Goal: Task Accomplishment & Management: Manage account settings

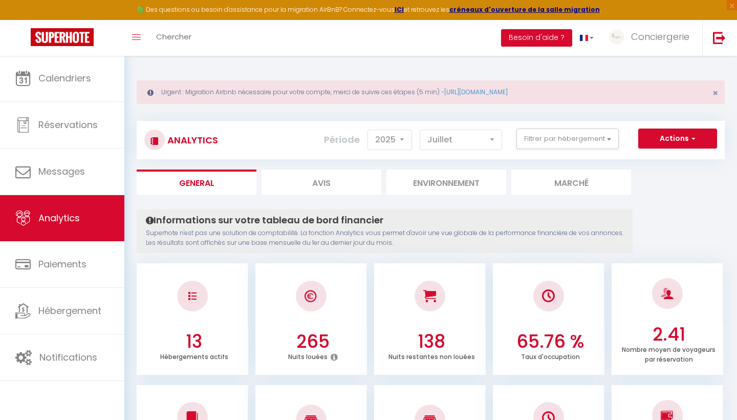
select select "2025"
select select "7"
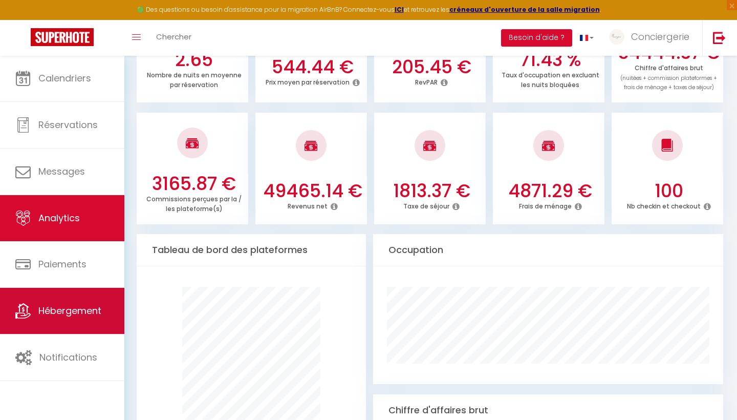
click at [57, 309] on span "Hébergement" at bounding box center [69, 310] width 63 height 13
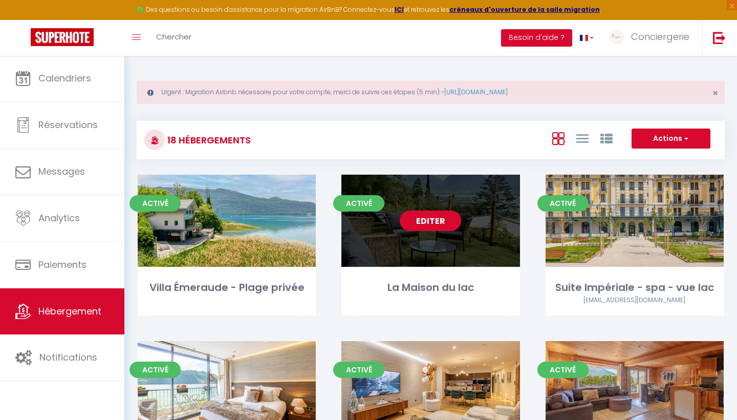
click at [433, 216] on link "Editer" at bounding box center [430, 220] width 61 height 20
click at [420, 222] on link "Editer" at bounding box center [430, 220] width 61 height 20
select select "3"
select select "2"
select select "1"
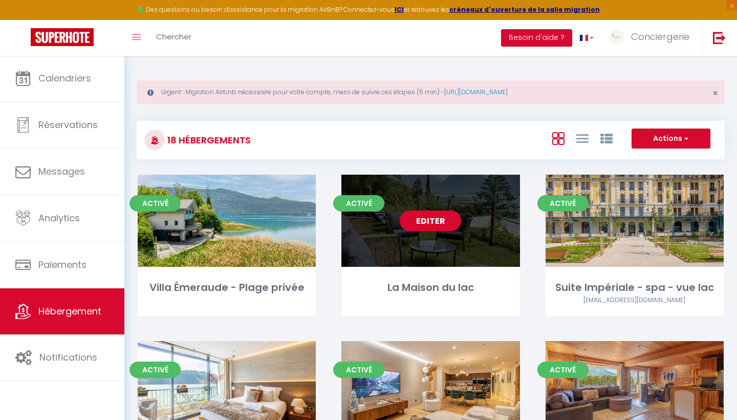
select select "1"
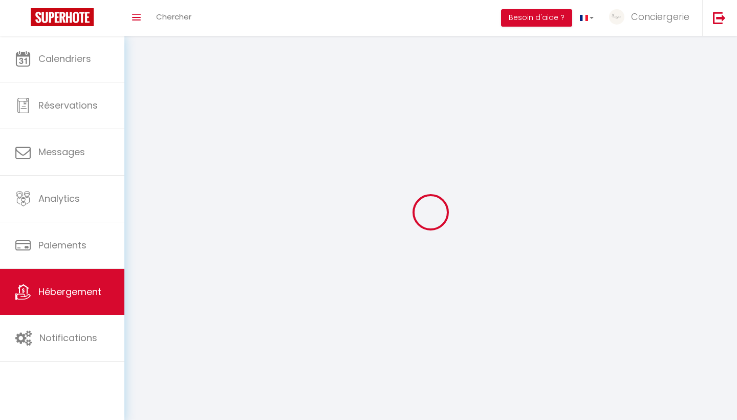
select select
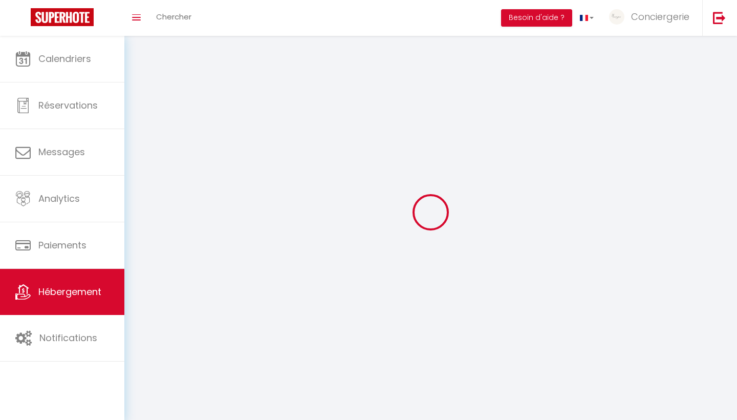
select select
checkbox input "false"
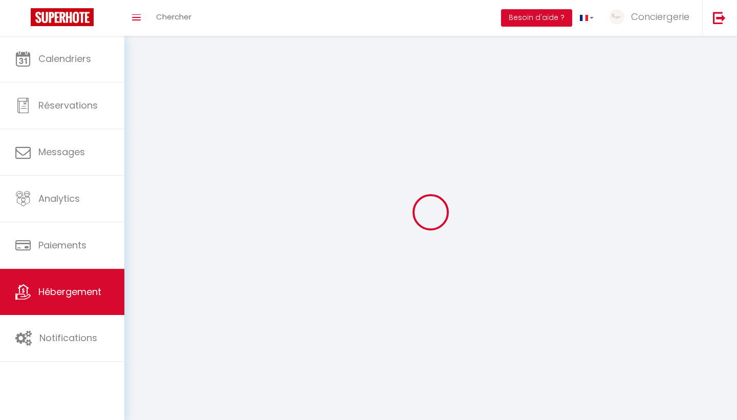
checkbox input "false"
select select
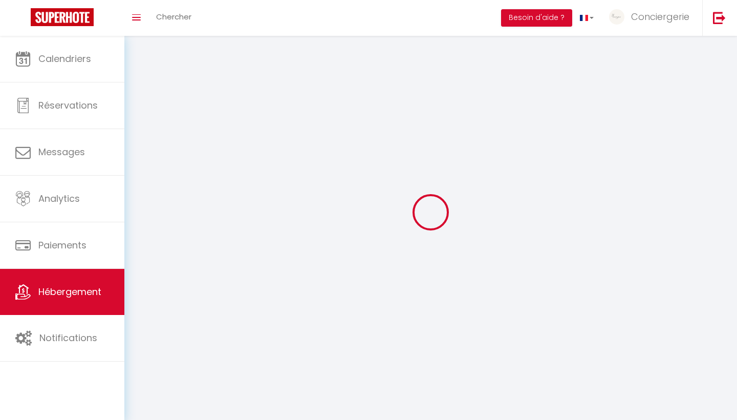
select select
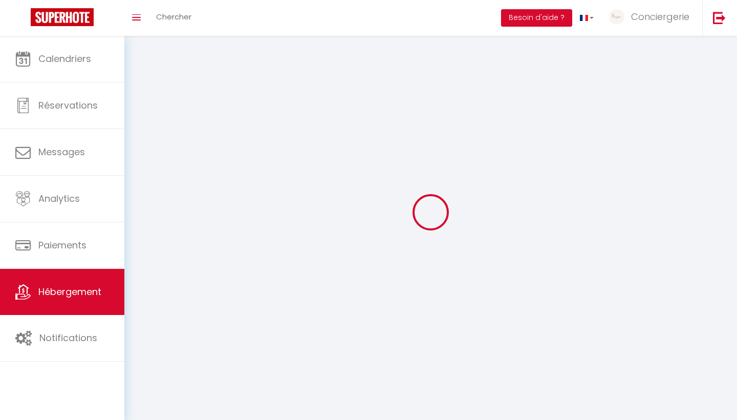
checkbox input "false"
select select
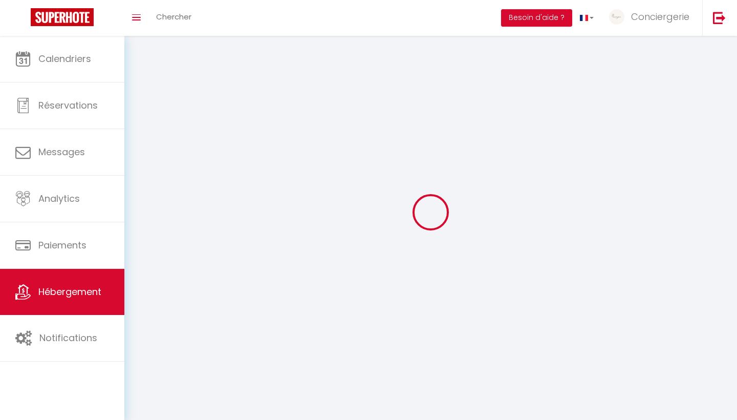
select select
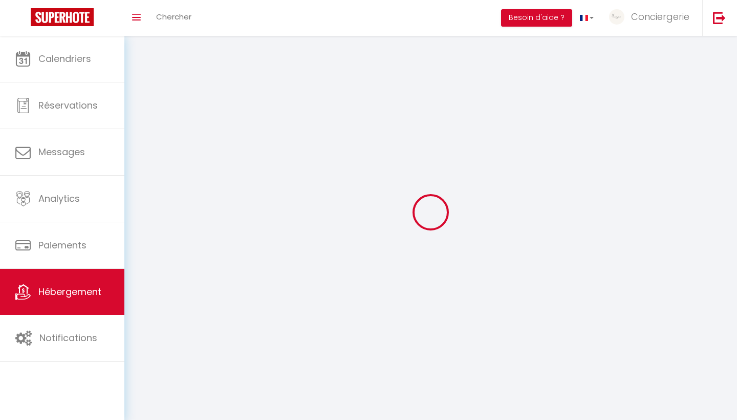
select select
checkbox input "false"
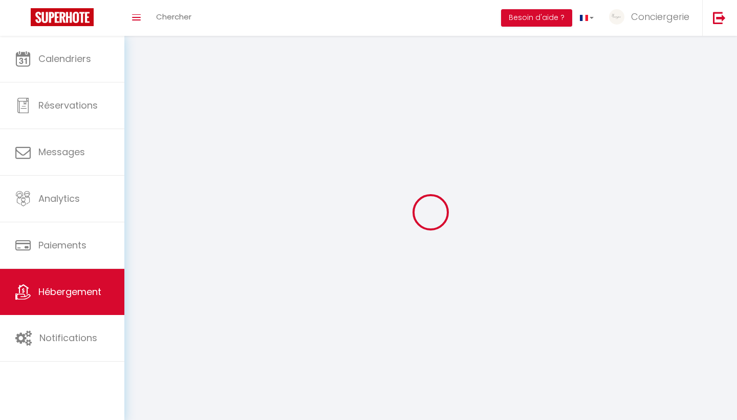
checkbox input "false"
select select
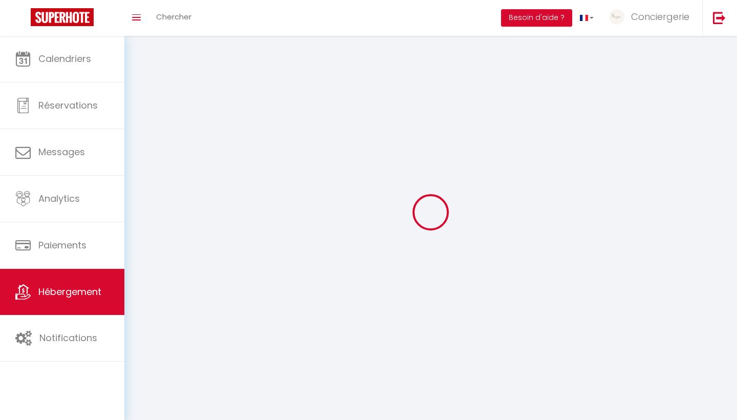
select select
checkbox input "false"
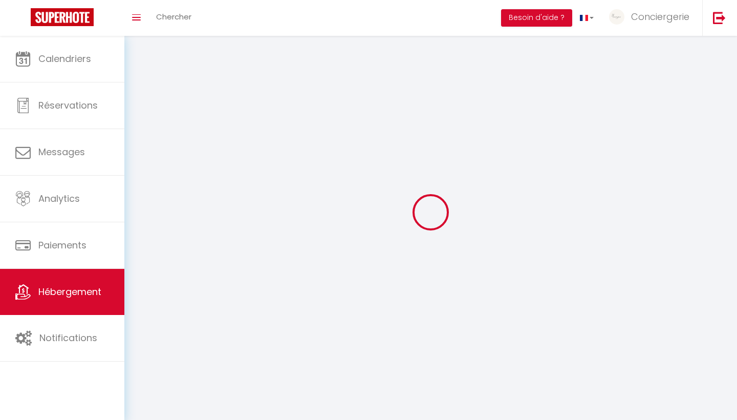
checkbox input "false"
select select
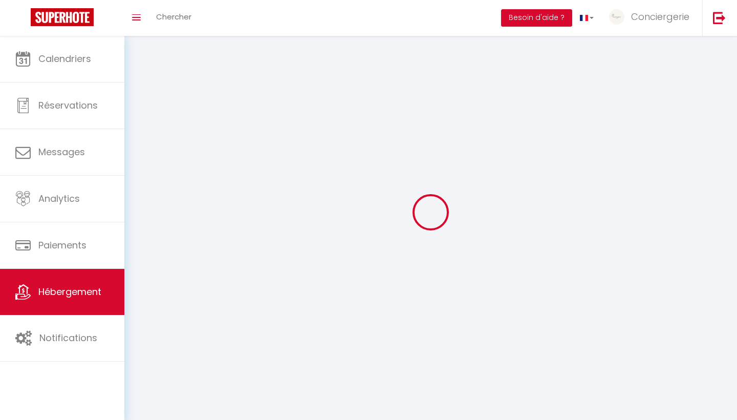
select select
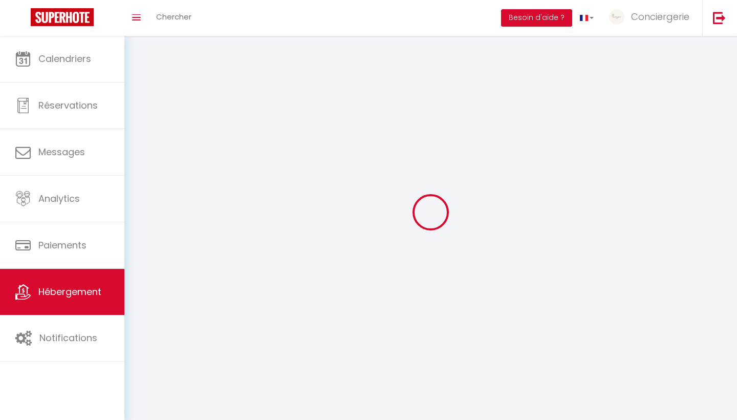
checkbox input "false"
select select
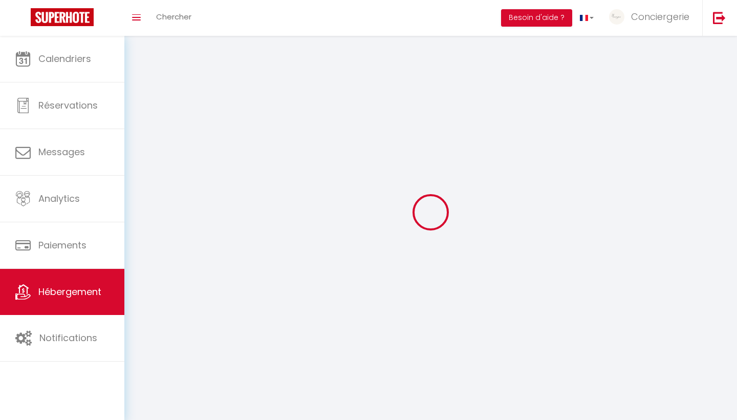
select select
select select "28"
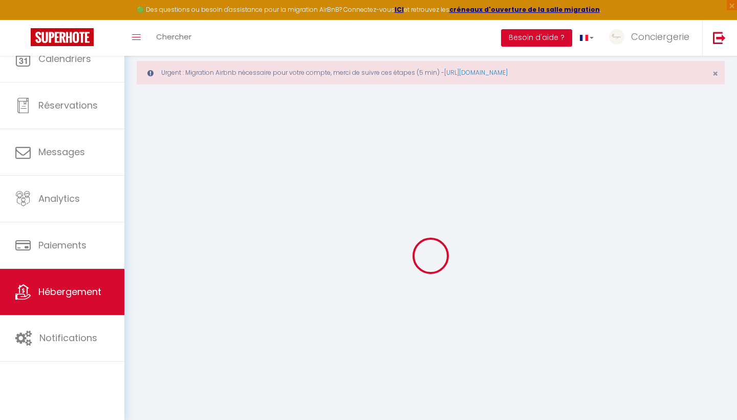
select select
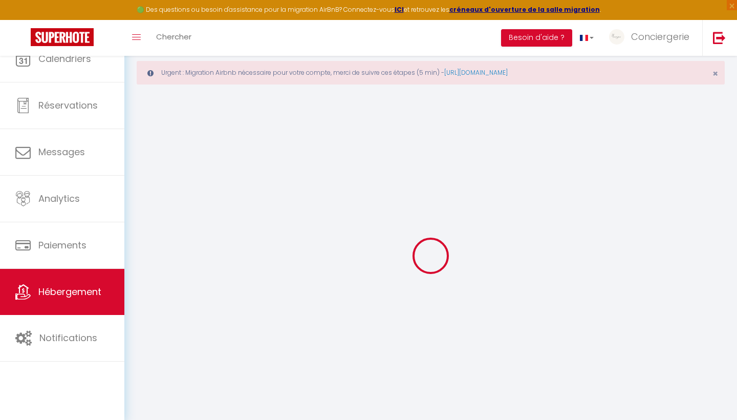
select select
checkbox input "false"
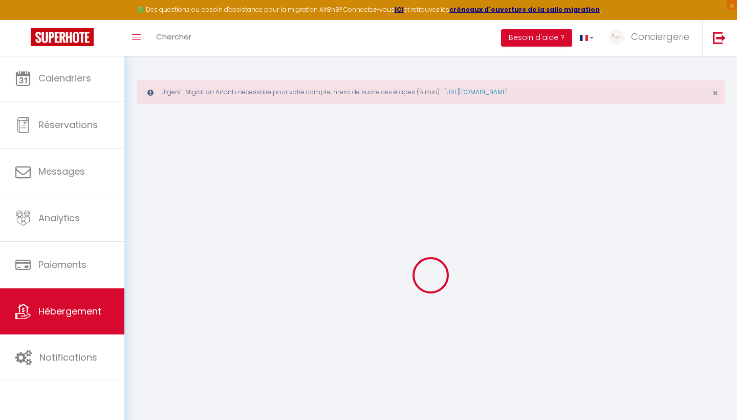
select select "+ 22 %"
select select "+ 15 %"
select select
select select "false"
select select
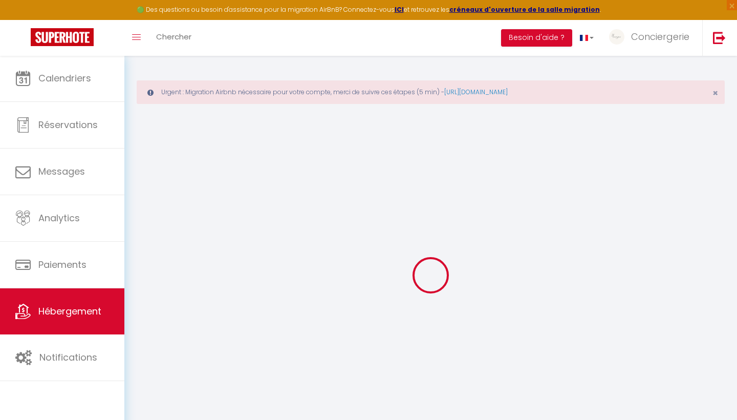
checkbox input "false"
checkbox input "true"
checkbox input "false"
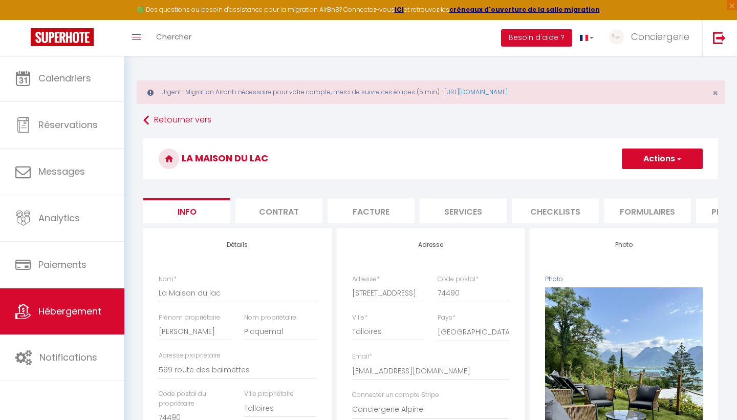
click at [637, 214] on li "Formulaires" at bounding box center [647, 210] width 87 height 25
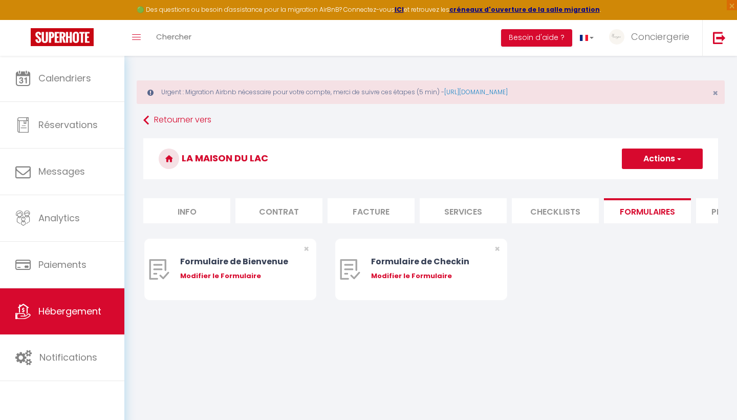
click at [714, 211] on li "Plateformes" at bounding box center [739, 210] width 87 height 25
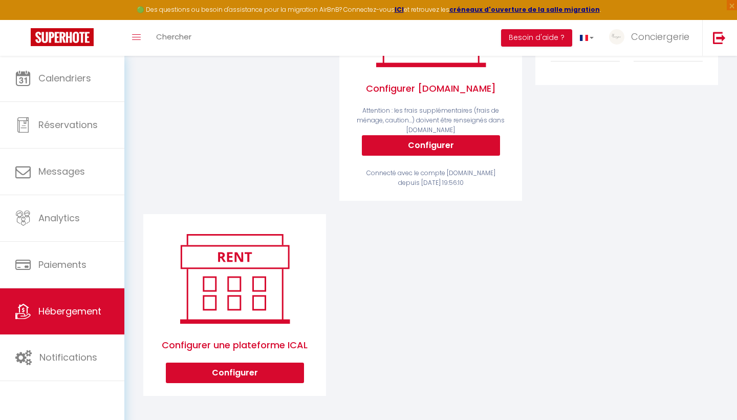
scroll to position [280, 0]
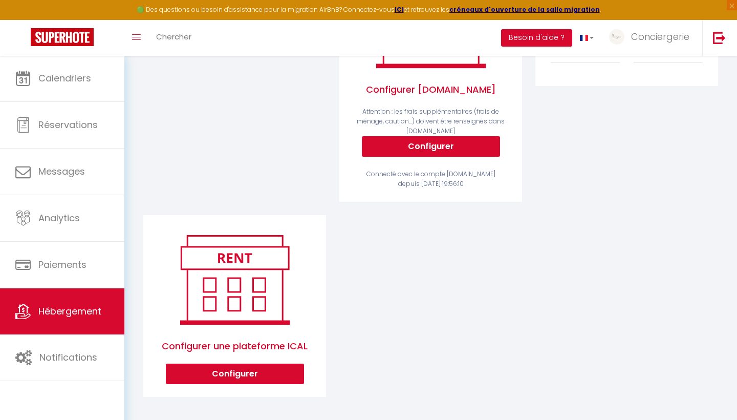
click at [273, 368] on button "Configurer" at bounding box center [235, 374] width 138 height 20
select select "1"
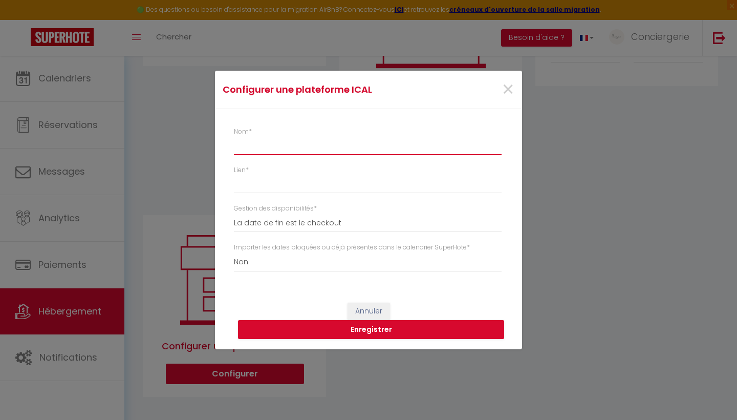
click at [276, 147] on input "Nom *" at bounding box center [368, 146] width 268 height 18
type input "Airbnb"
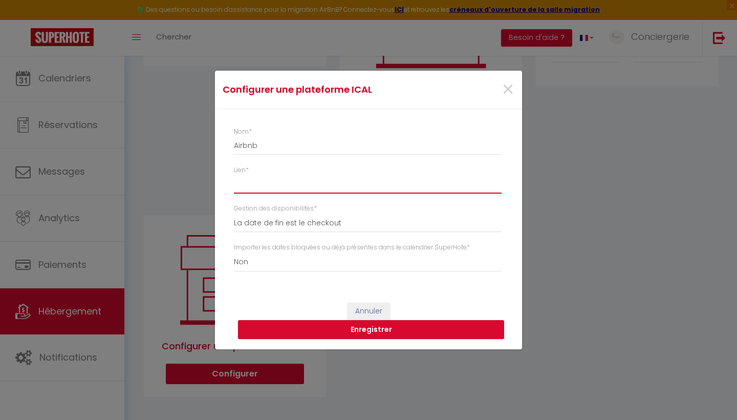
click at [270, 182] on input "Lien *" at bounding box center [368, 184] width 268 height 18
paste input "[URL][DOMAIN_NAME]"
type input "[URL][DOMAIN_NAME]"
click at [351, 332] on button "Enregistrer" at bounding box center [371, 329] width 266 height 19
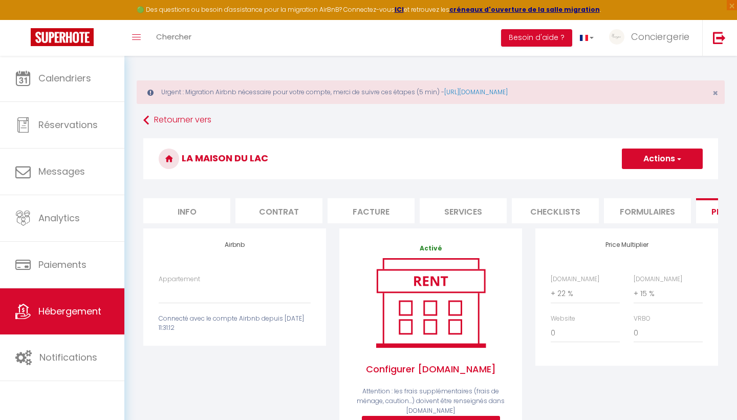
scroll to position [0, 0]
click at [198, 202] on li "Info" at bounding box center [186, 210] width 87 height 25
checkbox input "false"
checkbox input "true"
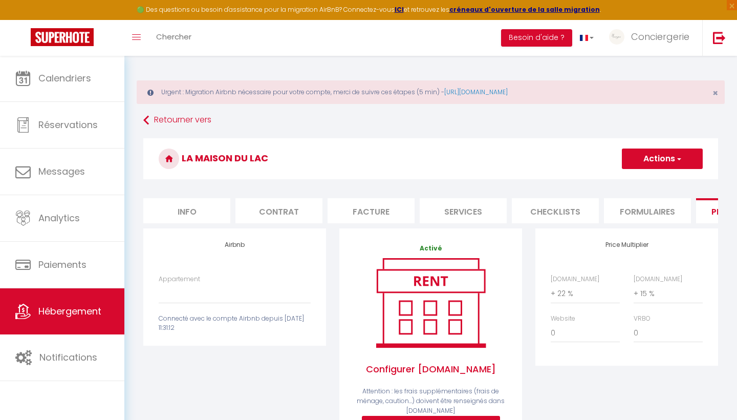
checkbox input "false"
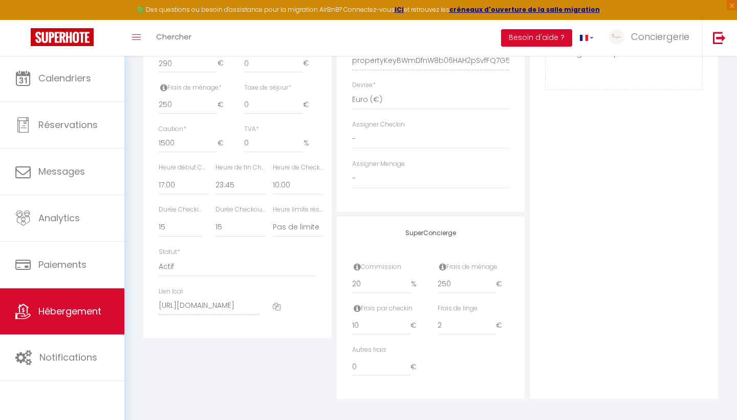
scroll to position [520, 0]
click at [276, 303] on icon at bounding box center [277, 307] width 8 height 8
click at [64, 306] on span "Hébergement" at bounding box center [69, 311] width 63 height 13
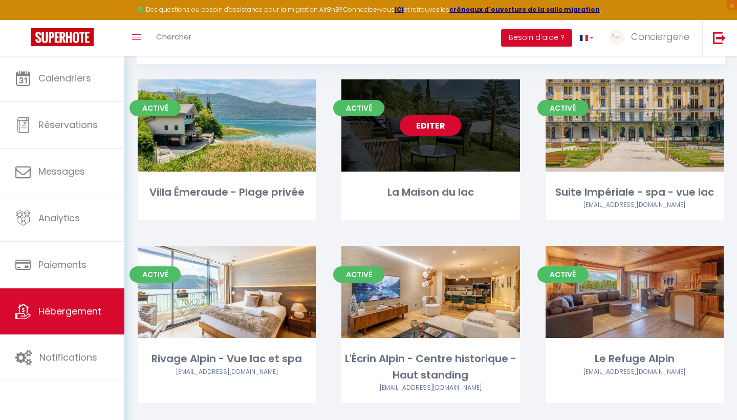
scroll to position [95, 0]
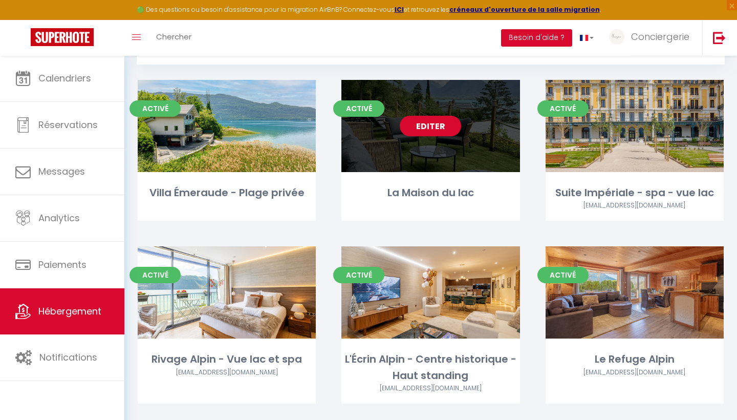
click at [442, 126] on link "Editer" at bounding box center [430, 126] width 61 height 20
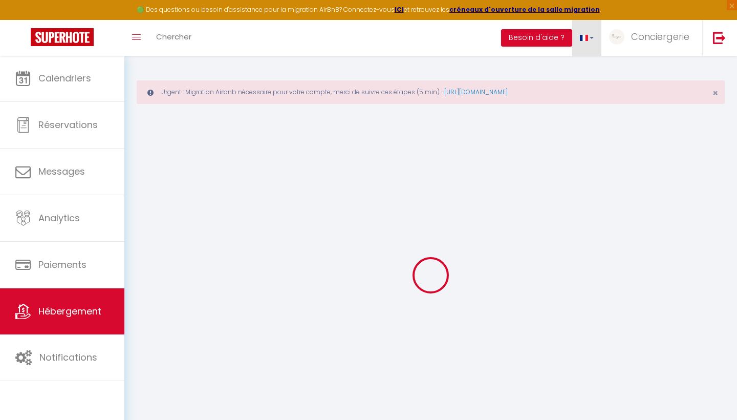
select select "+ 22 %"
select select "+ 15 %"
select select
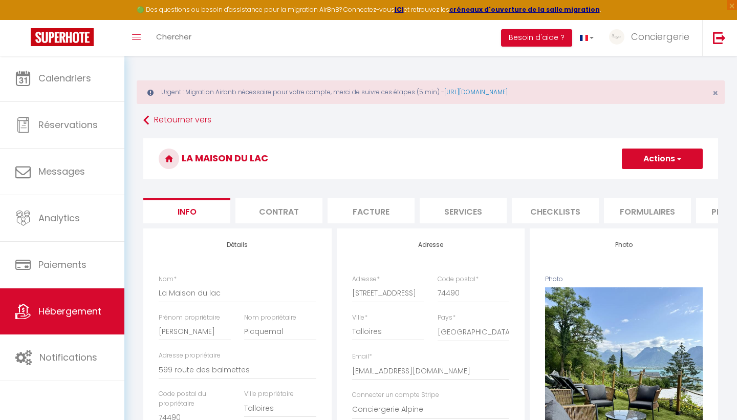
checkbox input "false"
checkbox input "true"
checkbox input "false"
click at [713, 215] on li "Plateformes" at bounding box center [739, 210] width 87 height 25
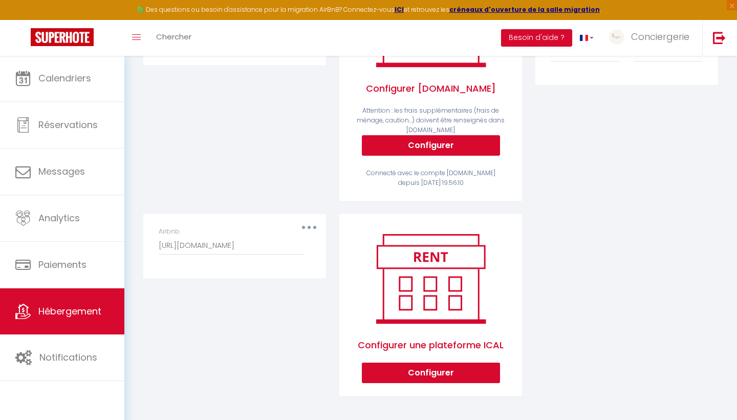
scroll to position [280, 0]
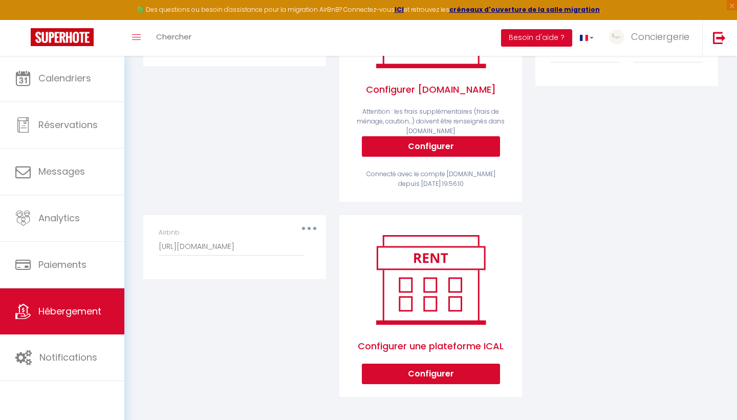
click at [316, 228] on div "Airbnb [URL][DOMAIN_NAME]" at bounding box center [234, 247] width 165 height 38
click at [310, 228] on div "Airbnb [URL][DOMAIN_NAME]" at bounding box center [235, 242] width 152 height 28
click at [305, 228] on div "Airbnb [URL][DOMAIN_NAME]" at bounding box center [235, 242] width 152 height 28
click at [416, 372] on button "Configurer" at bounding box center [431, 374] width 138 height 20
select select "1"
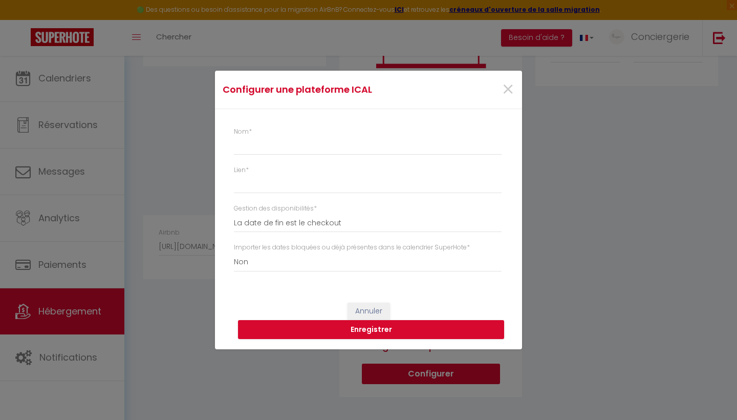
click at [173, 71] on div "Configurer une plateforme ICAL × Nom * Lien * Gestion des disponibilités * La d…" at bounding box center [368, 210] width 737 height 420
click at [518, 92] on div "×" at bounding box center [470, 89] width 102 height 23
click at [498, 92] on div "×" at bounding box center [470, 89] width 102 height 23
click at [505, 92] on span "×" at bounding box center [508, 89] width 13 height 31
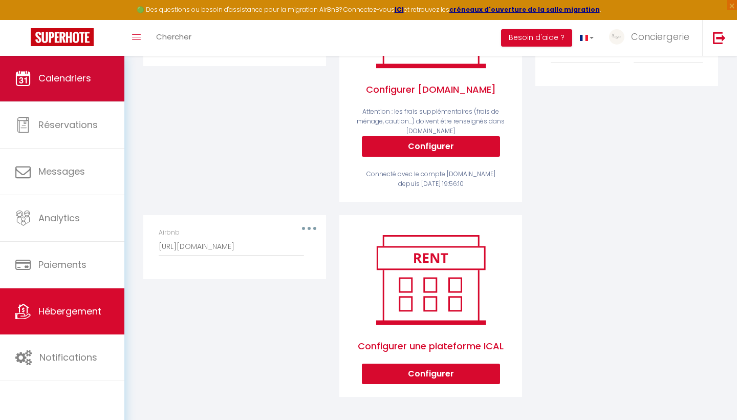
click at [63, 76] on span "Calendriers" at bounding box center [64, 78] width 53 height 13
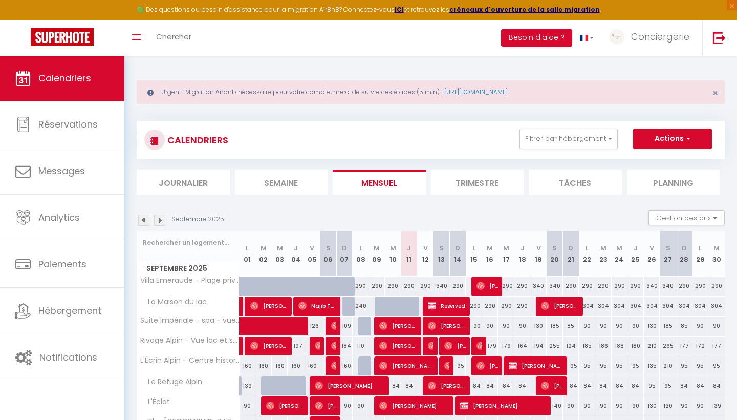
click at [451, 308] on span "Reserved" at bounding box center [447, 305] width 38 height 19
select select "OK"
select select "KO"
select select "0"
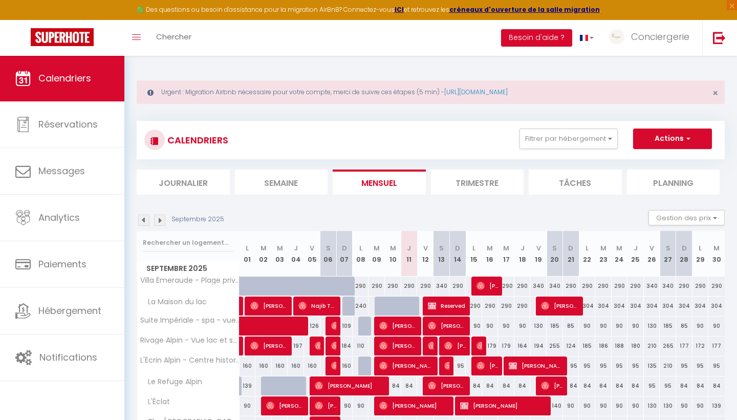
select select "1"
select select
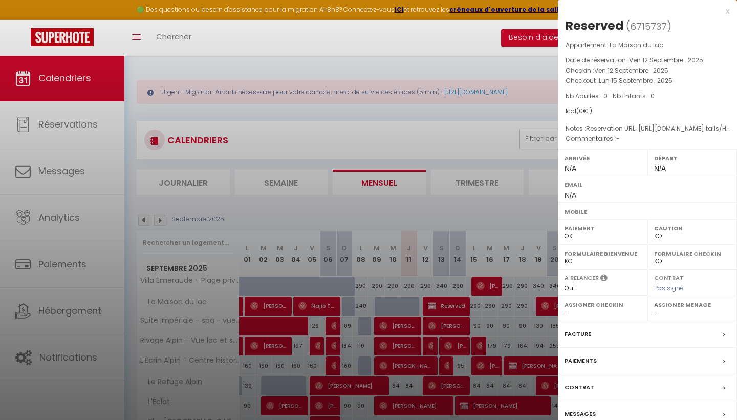
click at [725, 11] on div "x" at bounding box center [644, 11] width 172 height 12
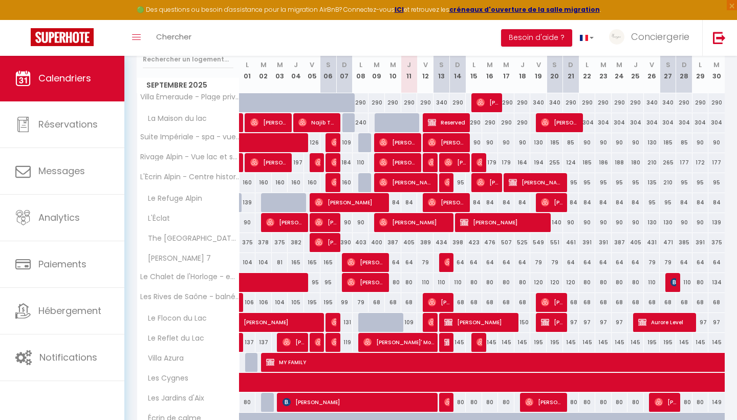
scroll to position [186, 0]
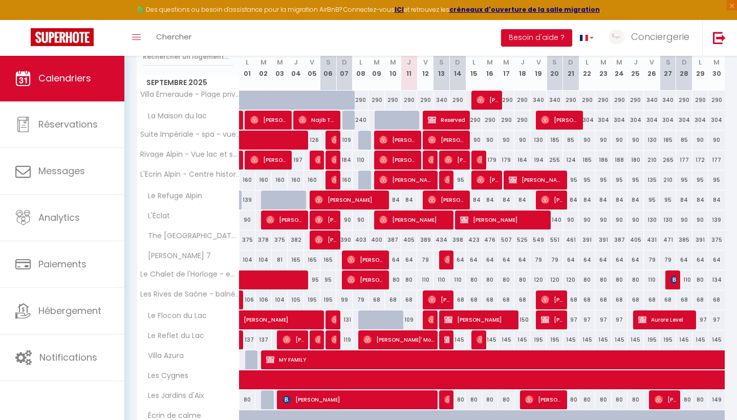
click at [496, 320] on span "[PERSON_NAME]" at bounding box center [479, 319] width 71 height 19
select select "46339"
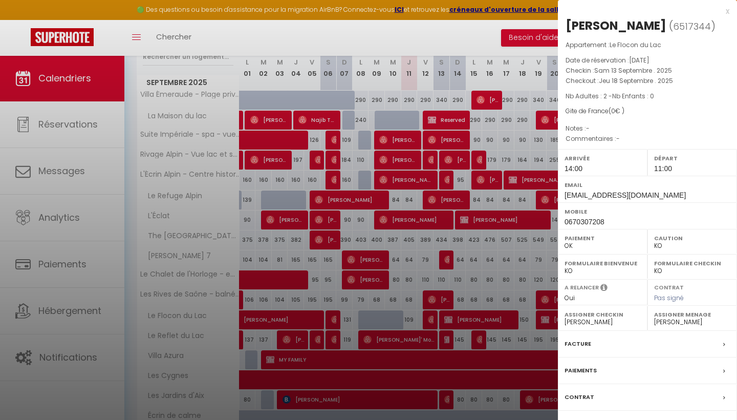
click at [727, 10] on div "x" at bounding box center [644, 11] width 172 height 12
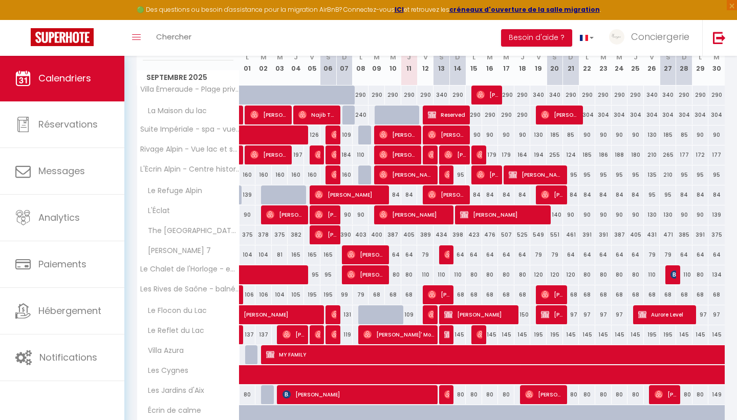
scroll to position [179, 0]
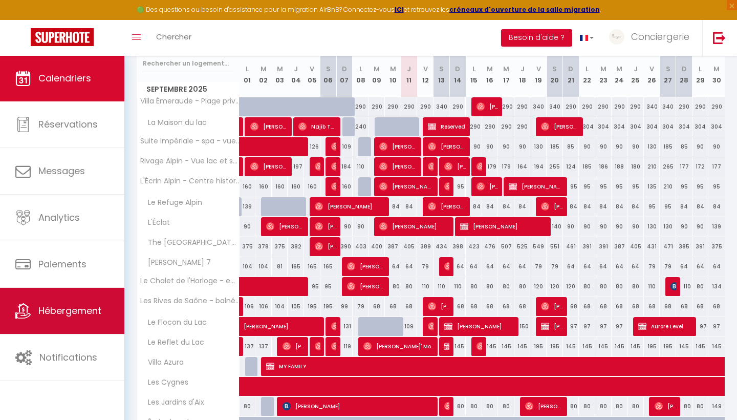
click at [77, 312] on span "Hébergement" at bounding box center [69, 310] width 63 height 13
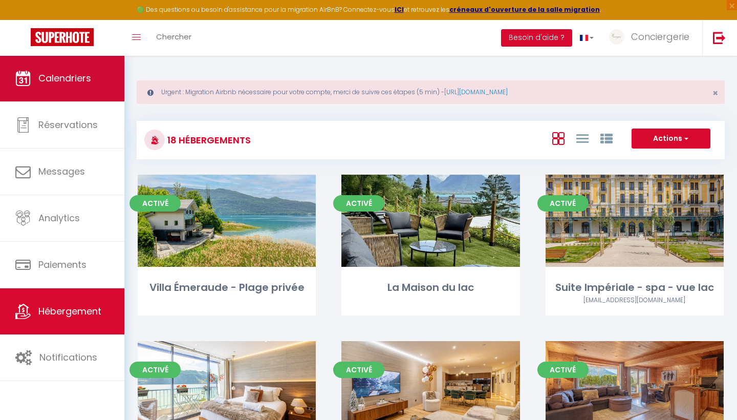
click at [67, 80] on span "Calendriers" at bounding box center [64, 78] width 53 height 13
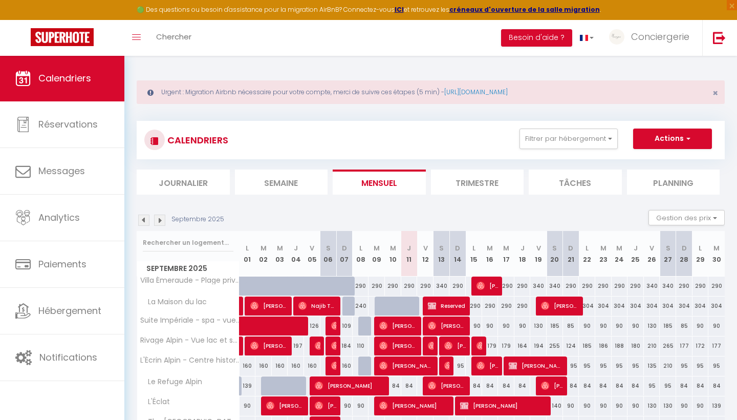
click at [141, 215] on img at bounding box center [143, 220] width 11 height 11
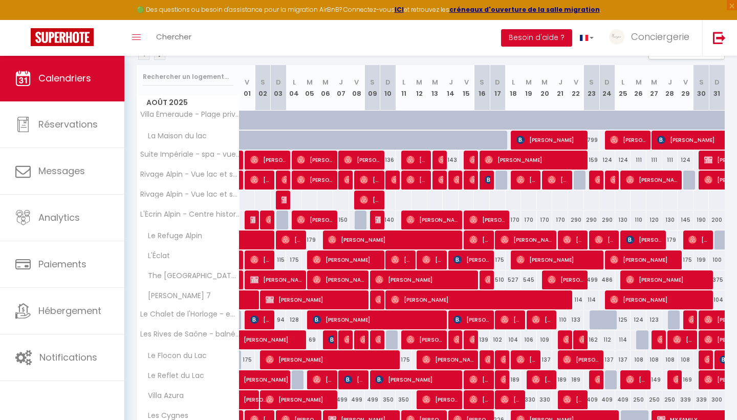
scroll to position [164, 0]
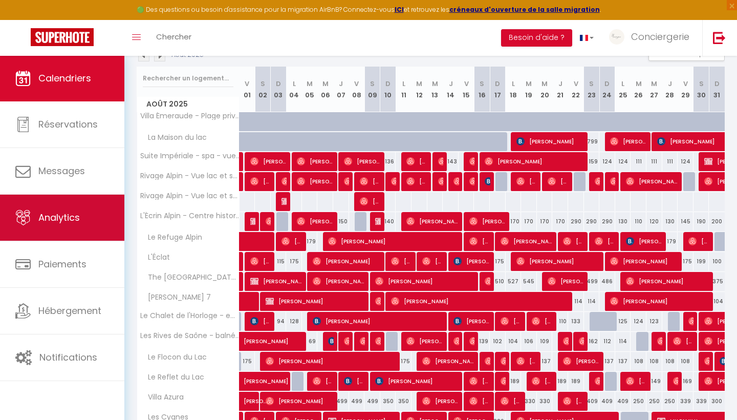
click at [68, 216] on span "Analytics" at bounding box center [58, 217] width 41 height 13
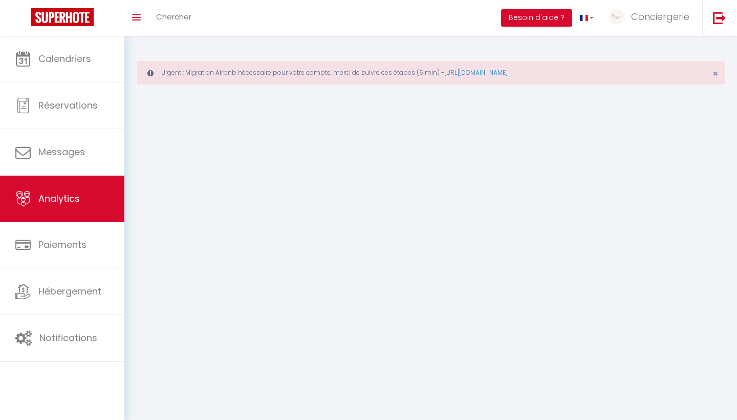
select select "2025"
select select "9"
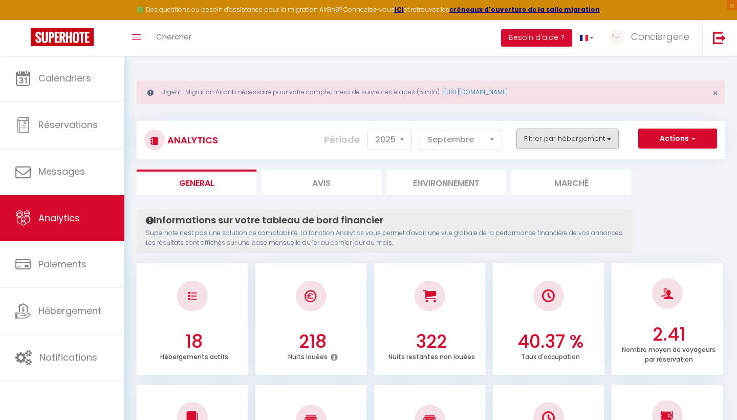
click at [567, 145] on button "Filtrer par hébergement" at bounding box center [568, 139] width 102 height 20
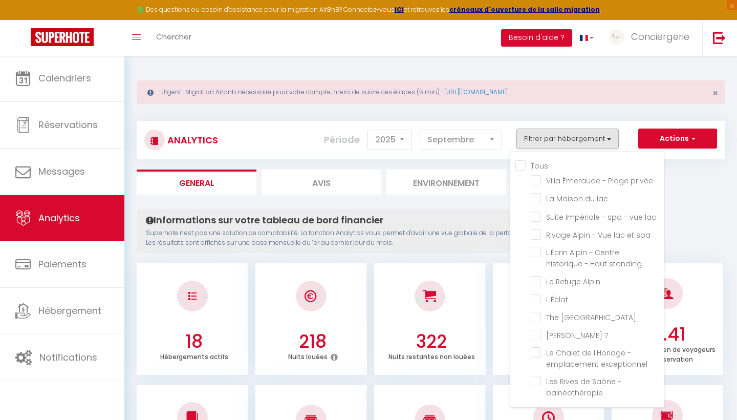
click at [519, 165] on input "Tous" at bounding box center [590, 165] width 148 height 10
checkbox input "true"
checkbox privée "true"
checkbox lac "true"
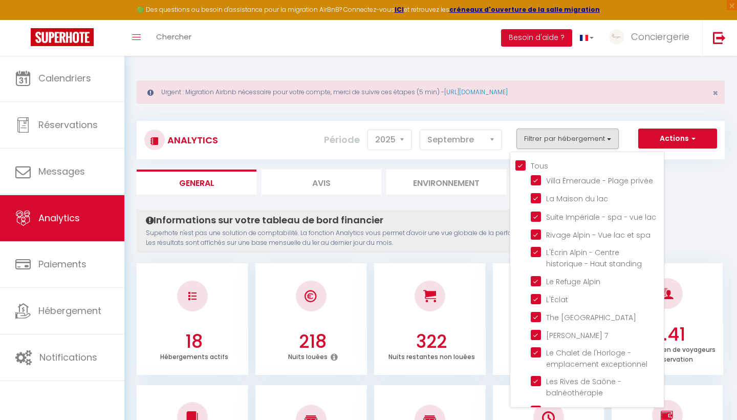
checkbox spa "true"
checkbox standing "true"
checkbox Alpin "true"
checkbox input "true"
checkbox House "true"
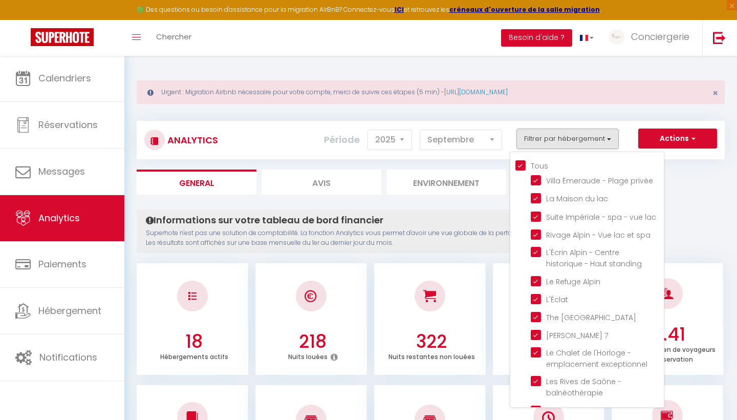
checkbox 7 "true"
checkbox exceptionnel "true"
checkbox balnéothérapie "true"
checkbox Lac "true"
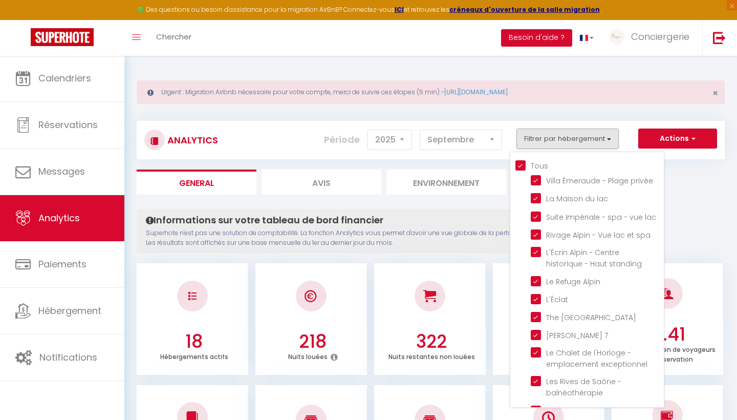
checkbox Azura "true"
checkbox Cygnes "true"
checkbox d\'Aix "true"
checkbox calme "true"
checkbox prairie "true"
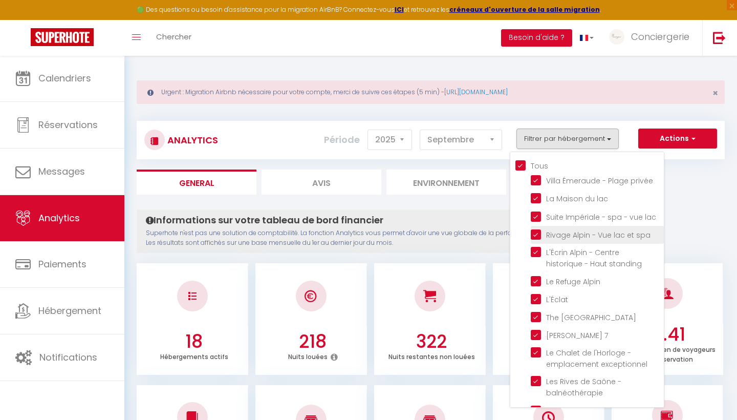
click at [535, 235] on spa "checkbox" at bounding box center [597, 234] width 133 height 10
checkbox spa "false"
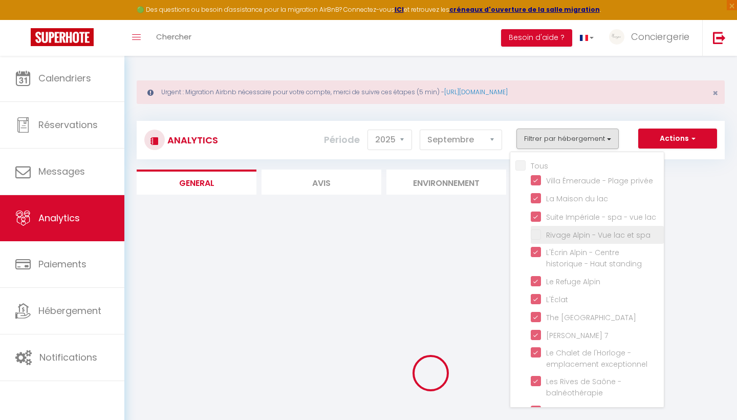
checkbox input "false"
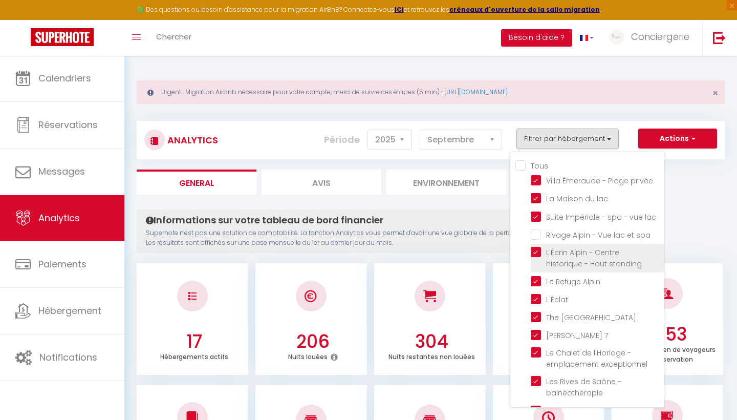
click at [539, 251] on standing "checkbox" at bounding box center [597, 252] width 133 height 10
checkbox standing "false"
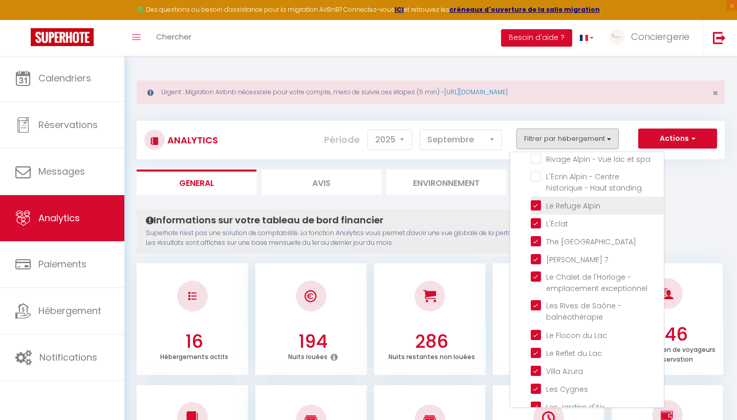
scroll to position [80, 0]
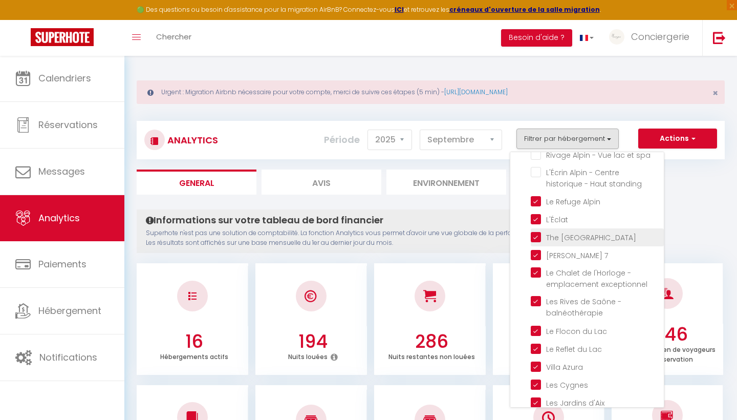
click at [534, 232] on House "checkbox" at bounding box center [597, 236] width 133 height 10
checkbox House "false"
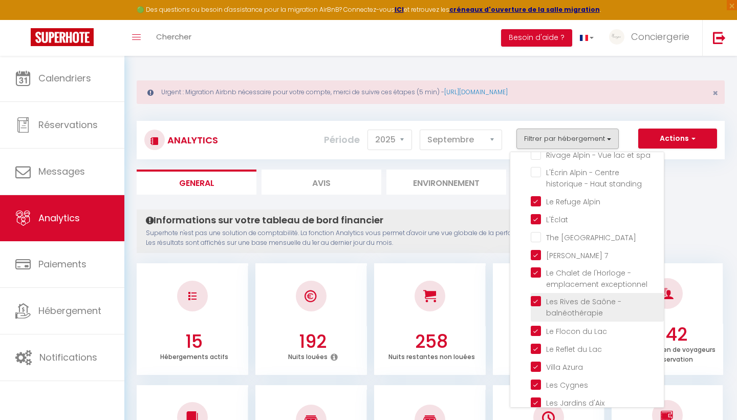
click at [538, 299] on balnéothérapie "checkbox" at bounding box center [597, 301] width 133 height 10
checkbox balnéothérapie "false"
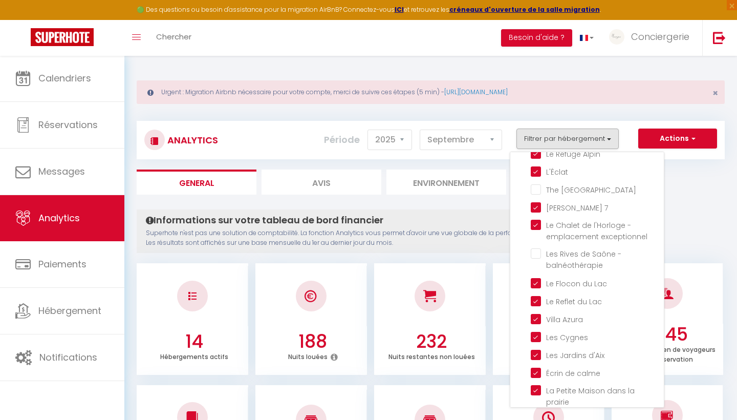
scroll to position [127, 0]
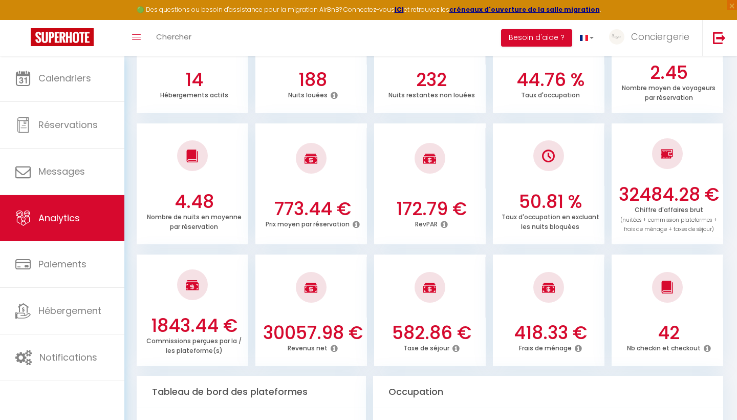
scroll to position [293, 0]
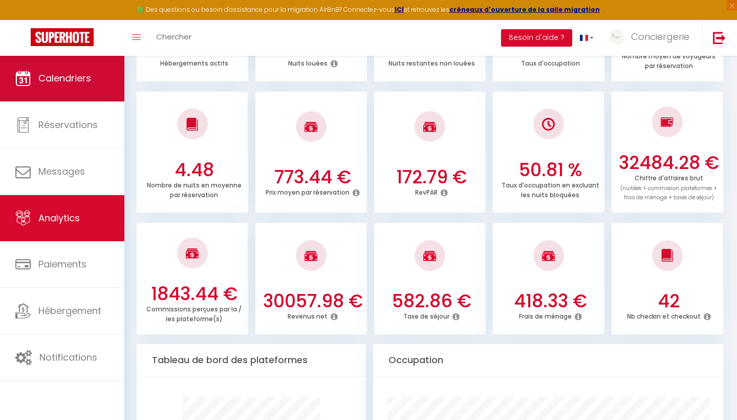
click at [78, 88] on link "Calendriers" at bounding box center [62, 78] width 124 height 46
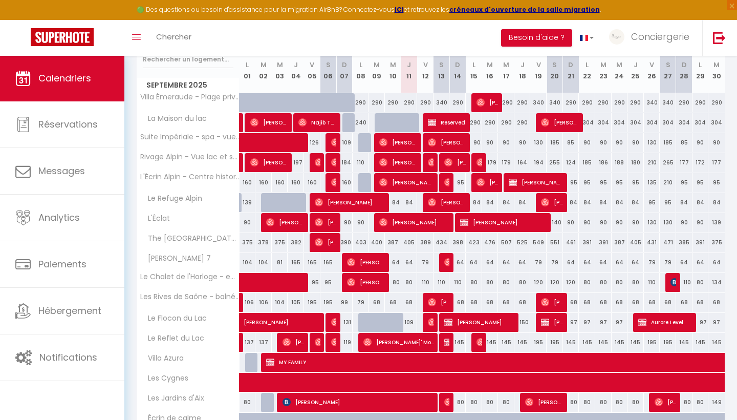
scroll to position [182, 0]
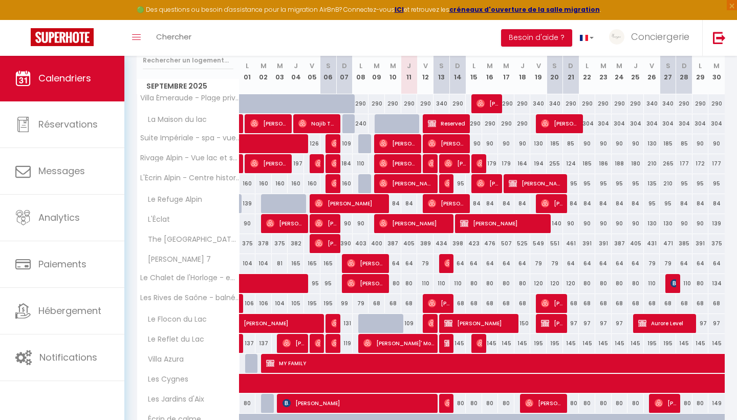
click at [647, 1] on div "🟢 Des questions ou besoin d'assistance pour la migration AirBnB? Connectez-vous…" at bounding box center [368, 10] width 737 height 20
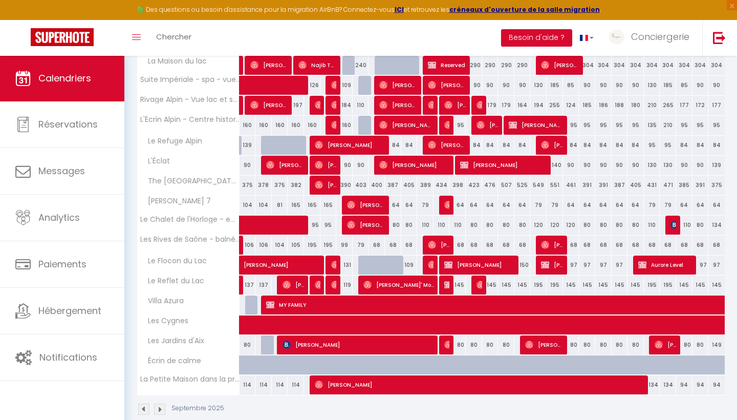
scroll to position [244, 0]
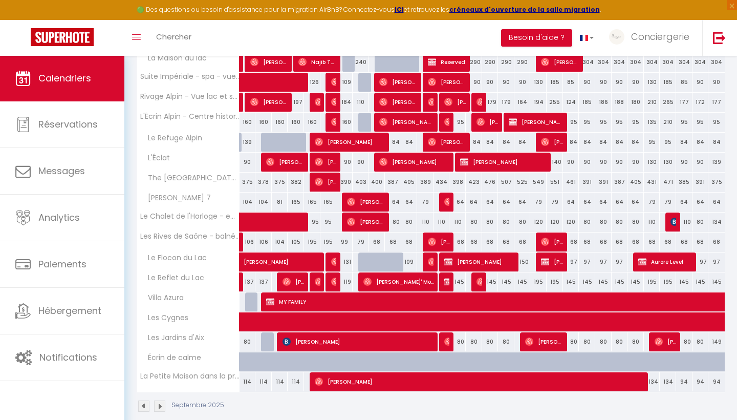
click at [158, 409] on img at bounding box center [159, 405] width 11 height 11
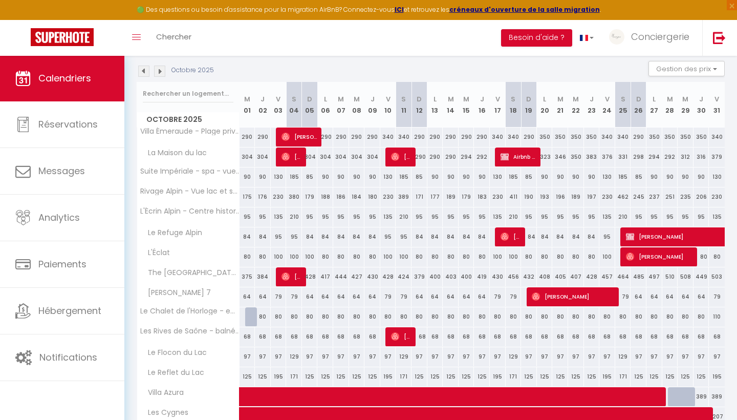
scroll to position [241, 0]
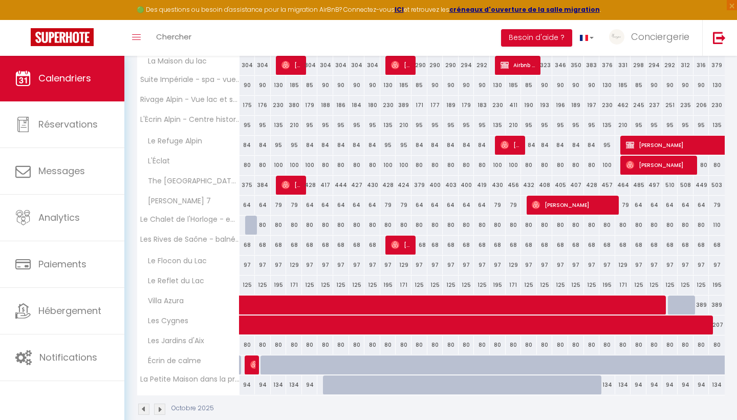
click at [144, 411] on img at bounding box center [143, 408] width 11 height 11
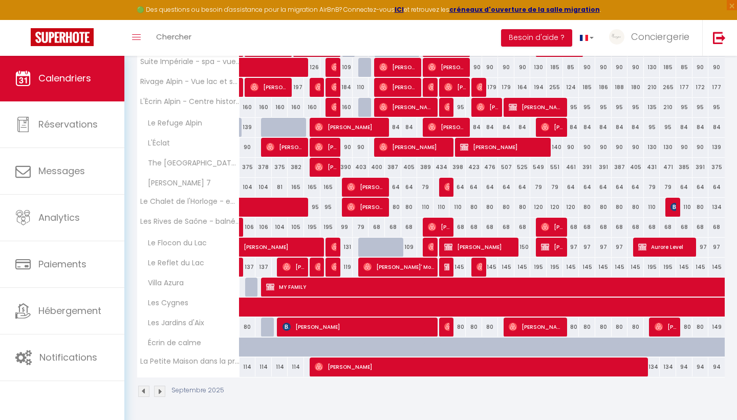
scroll to position [258, 0]
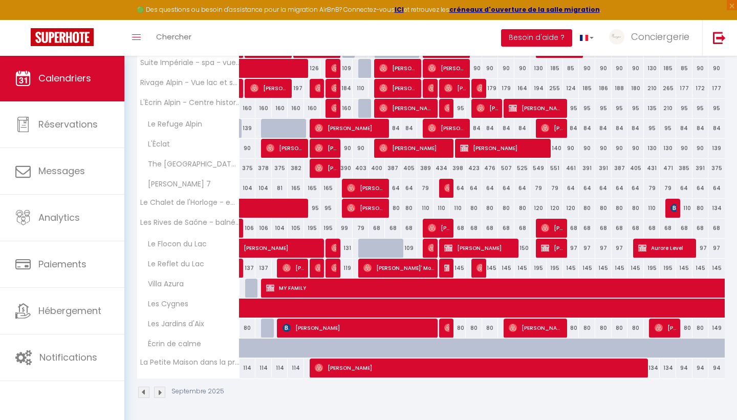
click at [460, 265] on div "145" at bounding box center [458, 268] width 16 height 19
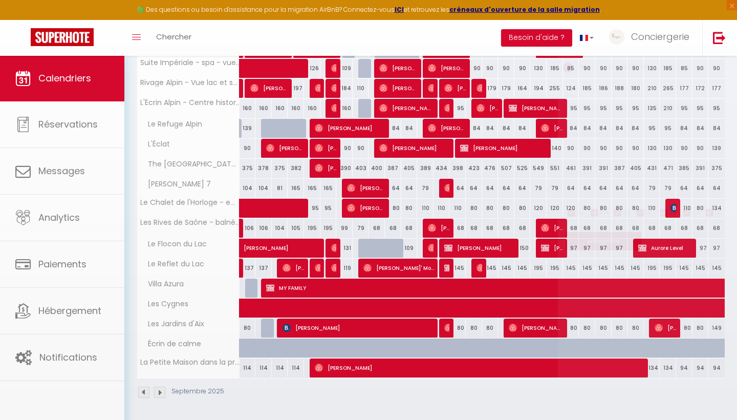
type input "145"
type input "Dim 14 Septembre 2025"
type input "Lun 15 Septembre 2025"
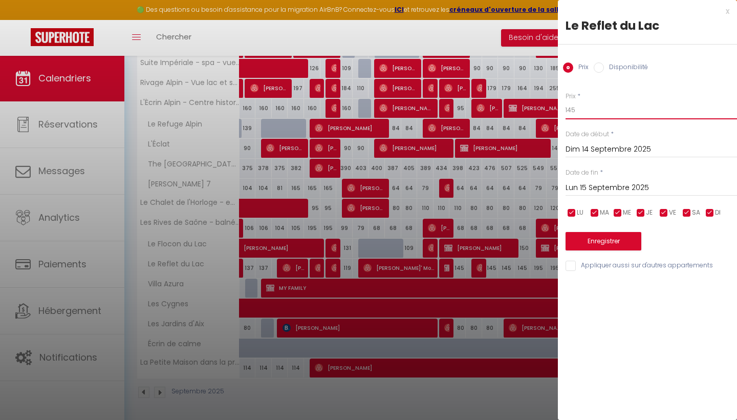
click at [582, 117] on input "145" at bounding box center [652, 110] width 172 height 18
type input "1"
type input "125"
click at [608, 188] on input "Lun 15 Septembre 2025" at bounding box center [652, 187] width 172 height 13
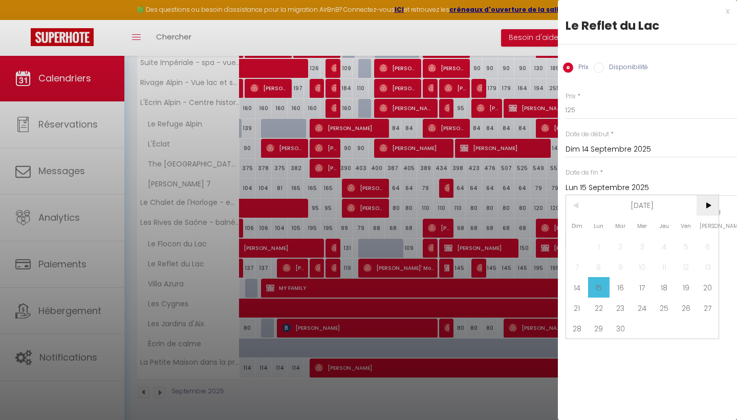
click at [711, 210] on span ">" at bounding box center [708, 205] width 22 height 20
click at [688, 270] on span "10" at bounding box center [686, 267] width 22 height 20
type input "Ven 10 Octobre 2025"
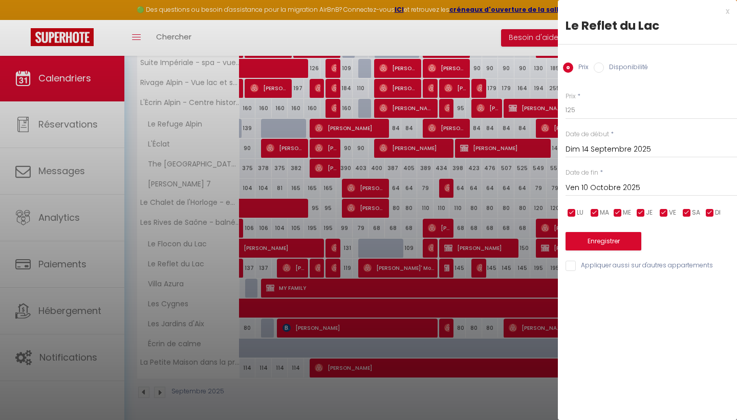
click at [665, 214] on input "checkbox" at bounding box center [664, 213] width 10 height 10
checkbox input "false"
click at [685, 211] on input "checkbox" at bounding box center [687, 213] width 10 height 10
checkbox input "false"
click at [623, 241] on button "Enregistrer" at bounding box center [604, 241] width 76 height 18
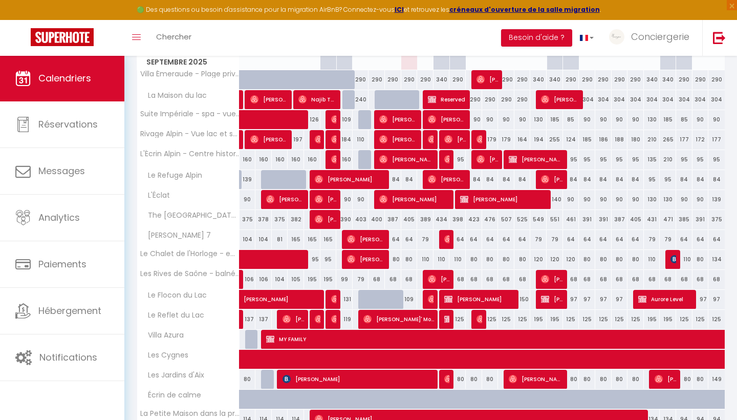
scroll to position [217, 0]
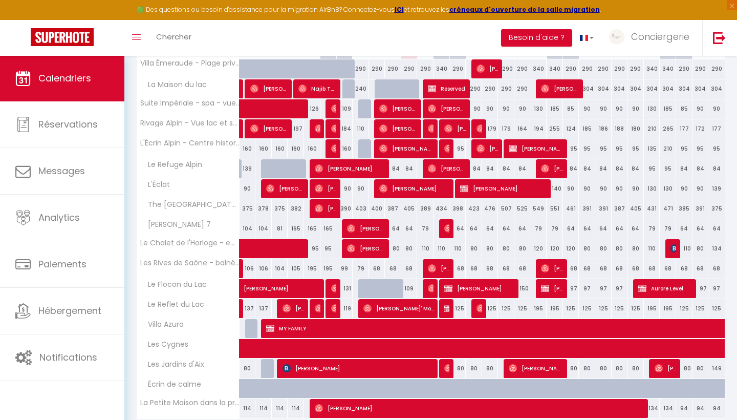
click at [489, 286] on span "[PERSON_NAME]" at bounding box center [479, 288] width 71 height 19
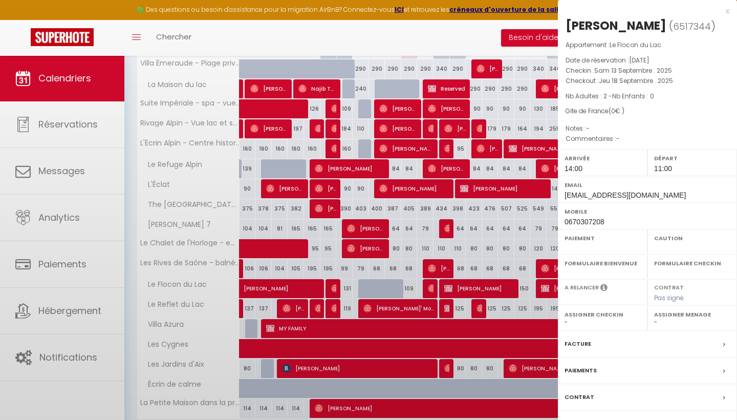
select select "OK"
select select "KO"
select select "0"
select select "1"
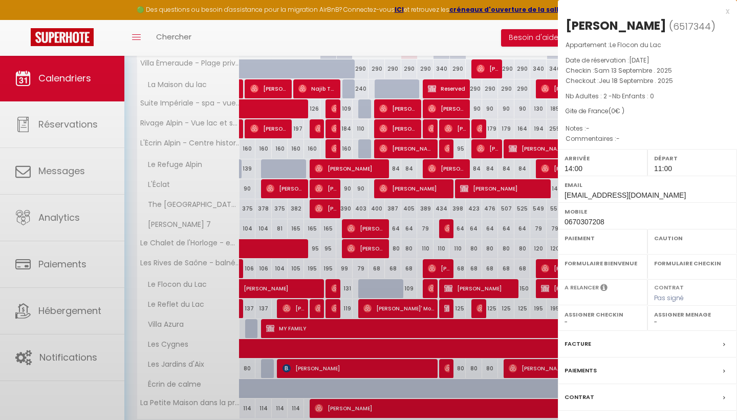
select select
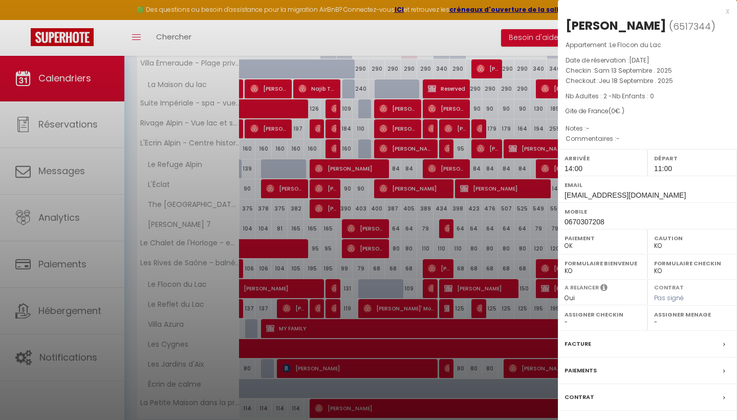
select select "46339"
click at [527, 214] on div at bounding box center [368, 210] width 737 height 420
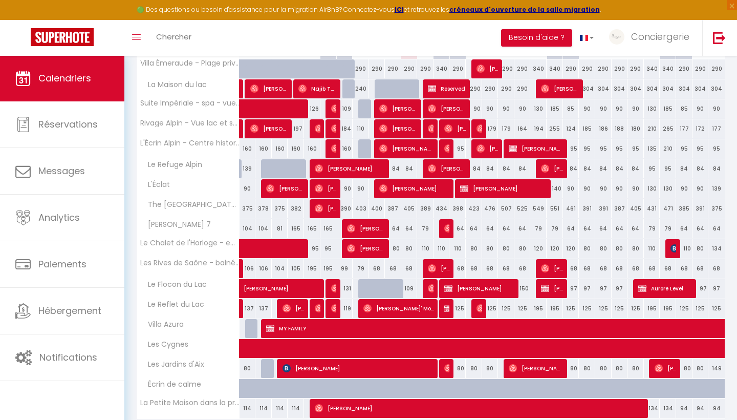
click at [549, 289] on img at bounding box center [545, 288] width 8 height 8
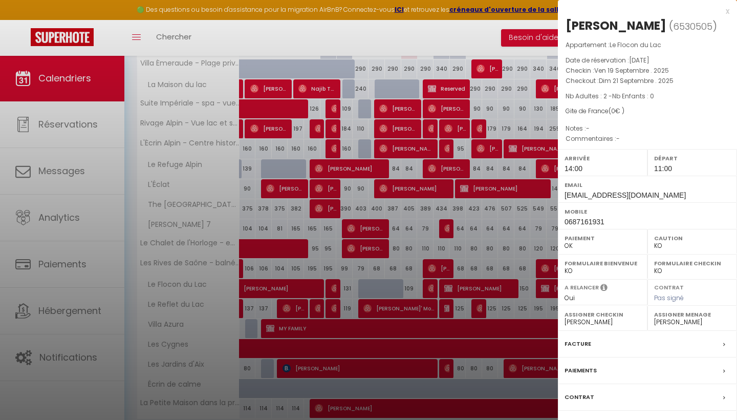
click at [609, 195] on span "[EMAIL_ADDRESS][DOMAIN_NAME]" at bounding box center [625, 195] width 121 height 8
copy div "[EMAIL_ADDRESS][DOMAIN_NAME]"
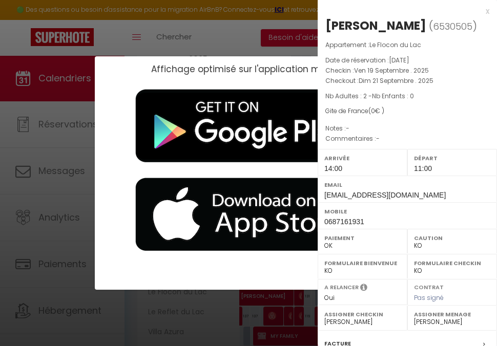
click at [485, 10] on div "x" at bounding box center [403, 11] width 172 height 12
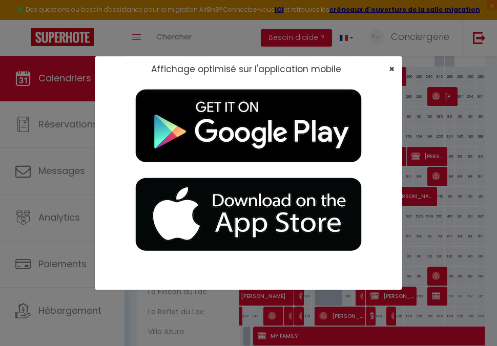
click at [391, 68] on span "×" at bounding box center [392, 68] width 6 height 13
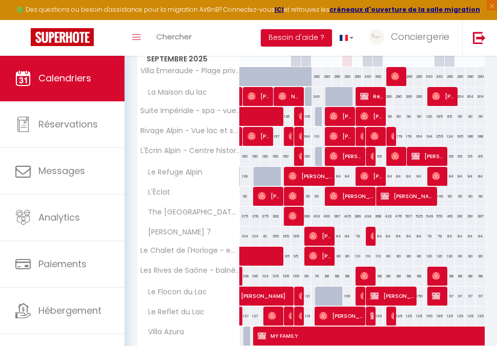
click at [420, 195] on span "[PERSON_NAME]" at bounding box center [407, 195] width 55 height 19
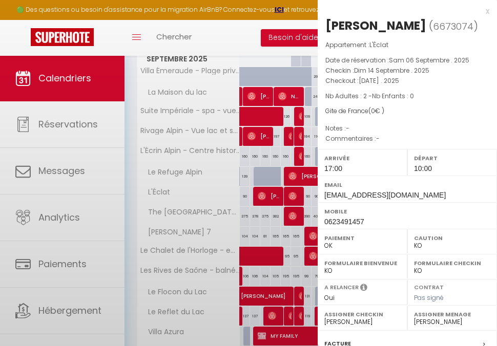
select select
select select "40881"
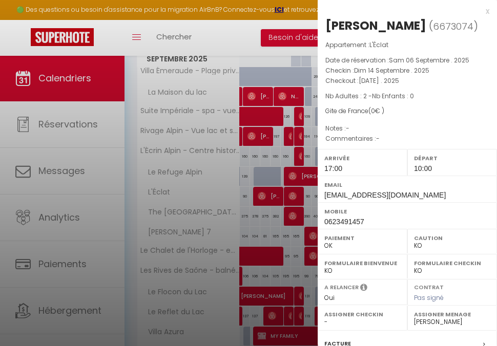
click at [362, 191] on span "[EMAIL_ADDRESS][DOMAIN_NAME]" at bounding box center [384, 195] width 121 height 8
copy div "[EMAIL_ADDRESS][DOMAIN_NAME]"
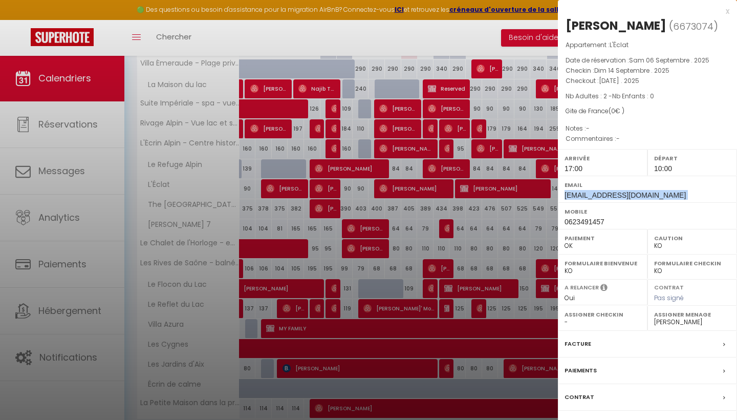
click at [497, 212] on div at bounding box center [368, 210] width 737 height 420
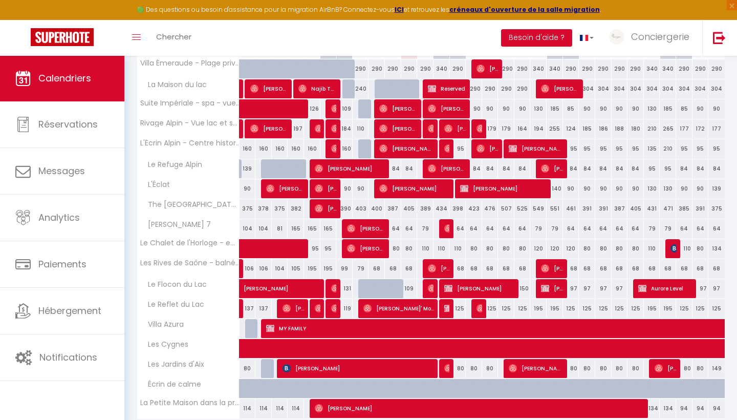
click at [672, 285] on span "Aurore Level" at bounding box center [665, 288] width 55 height 19
select select "1"
select select "40880"
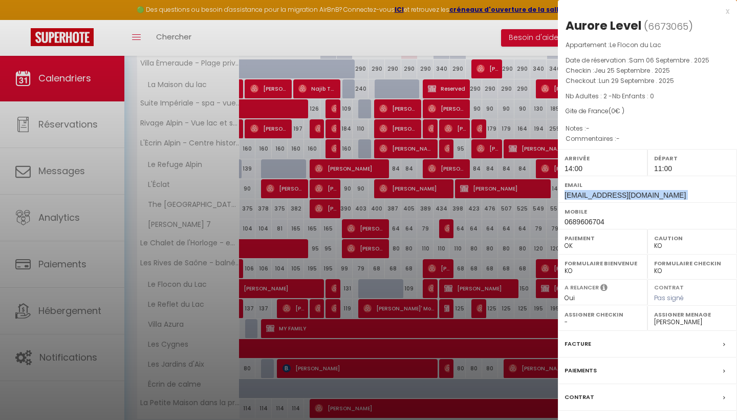
click at [613, 194] on span "[EMAIL_ADDRESS][DOMAIN_NAME]" at bounding box center [625, 195] width 121 height 8
